Goal: Navigation & Orientation: Find specific page/section

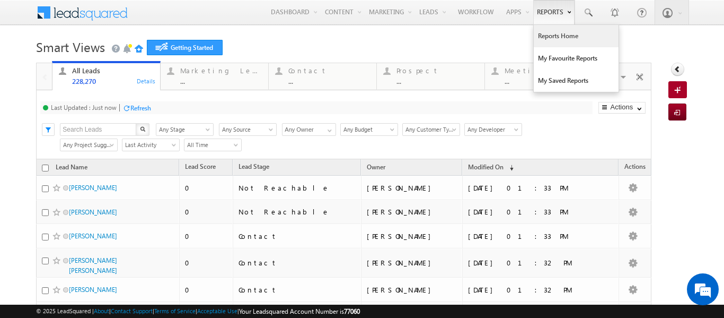
click at [545, 34] on link "Reports Home" at bounding box center [576, 36] width 85 height 22
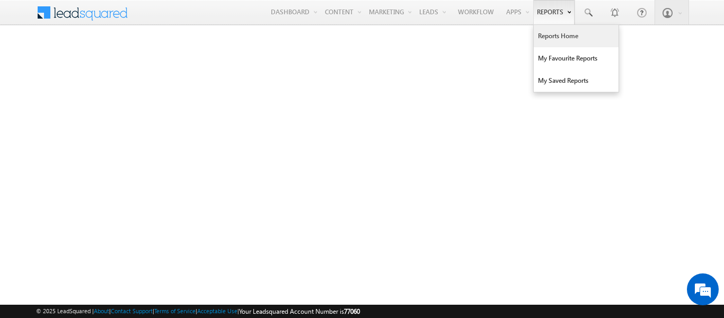
click at [552, 35] on link "Reports Home" at bounding box center [576, 36] width 85 height 22
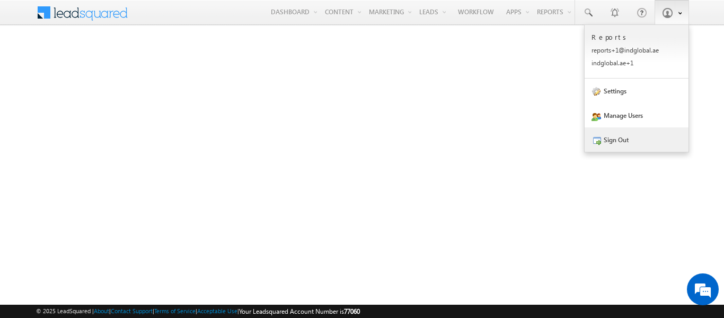
click at [618, 140] on link "Sign Out" at bounding box center [637, 139] width 104 height 24
